Goal: Task Accomplishment & Management: Use online tool/utility

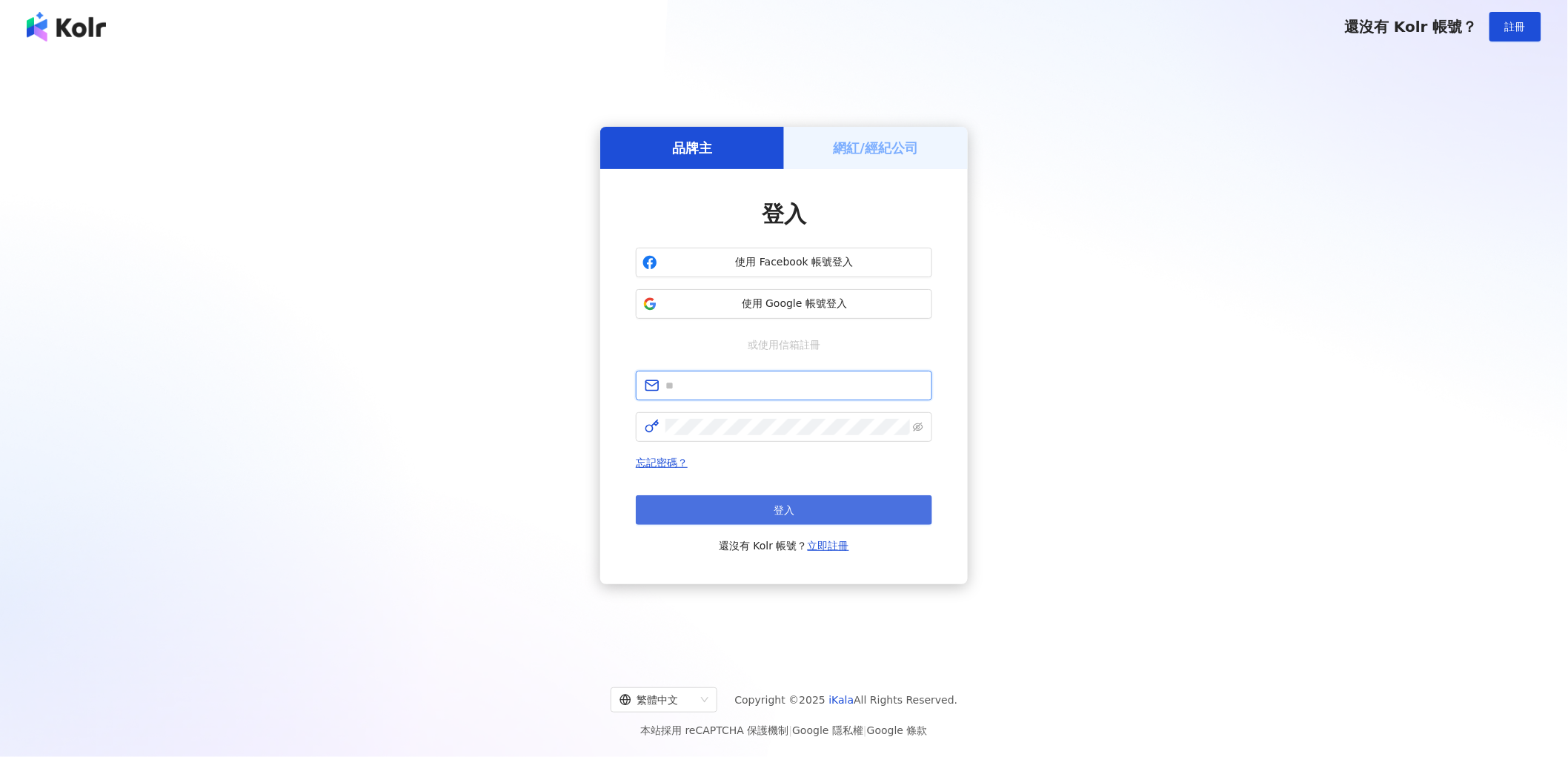
type input "**********"
click at [847, 495] on button "登入" at bounding box center [784, 509] width 296 height 29
